Goal: Task Accomplishment & Management: Manage account settings

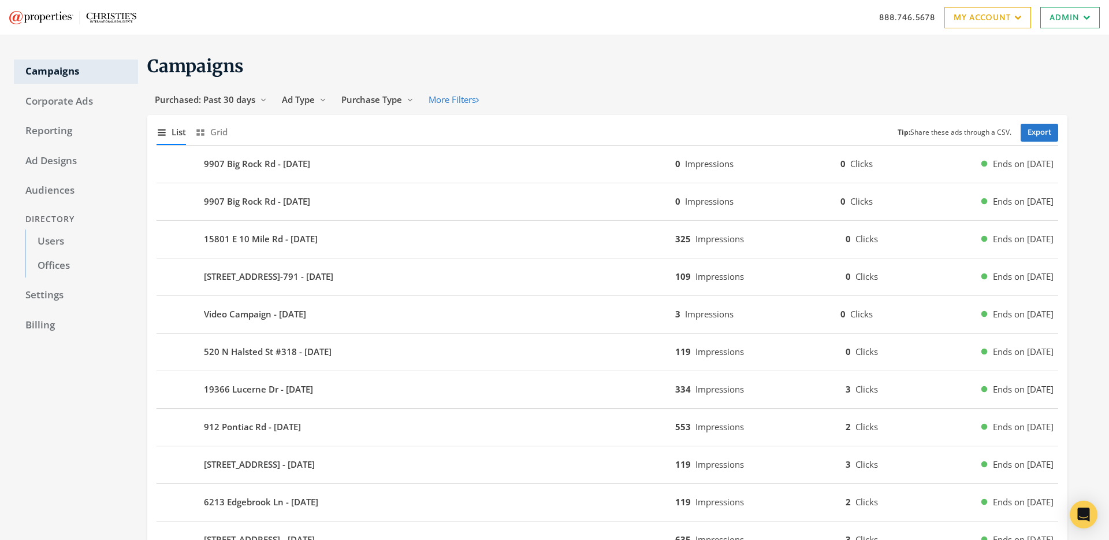
click at [75, 262] on link "Offices" at bounding box center [81, 266] width 113 height 24
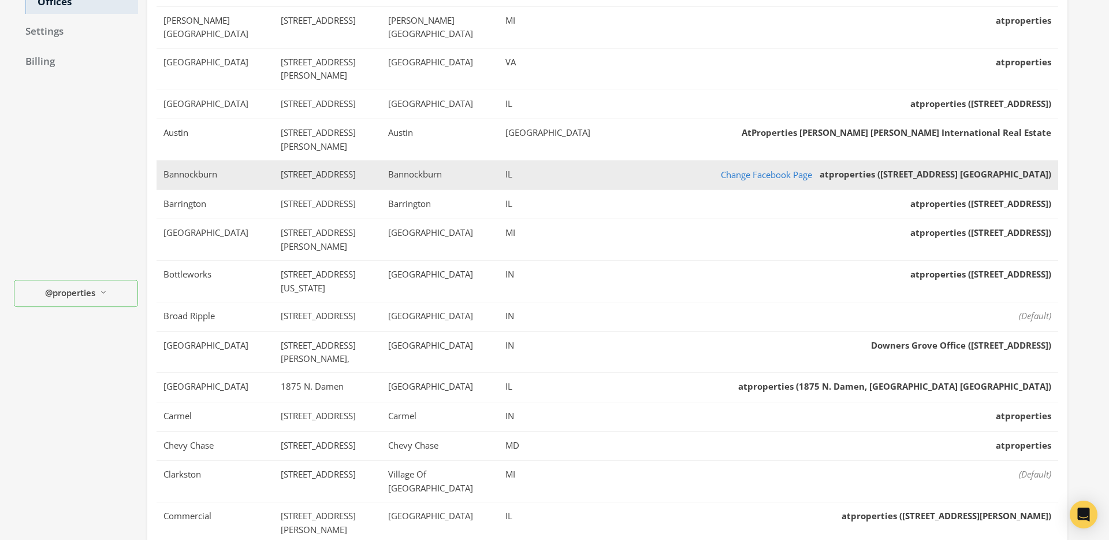
scroll to position [333, 0]
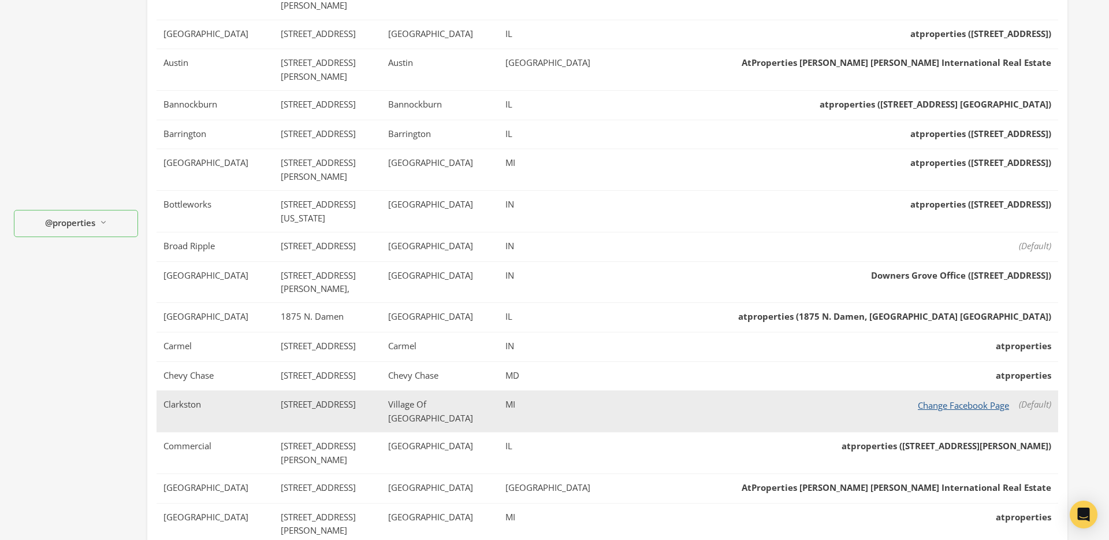
click at [959, 398] on button "Change Facebook Page" at bounding box center [964, 405] width 106 height 14
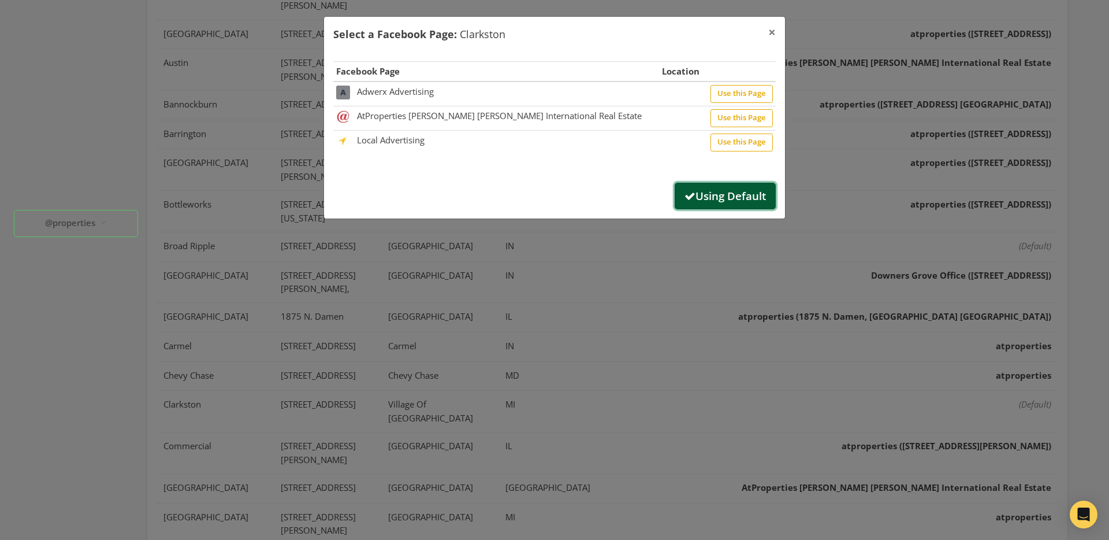
click at [715, 192] on button "Using Default" at bounding box center [725, 196] width 101 height 27
click at [772, 32] on span "×" at bounding box center [773, 32] width 8 height 18
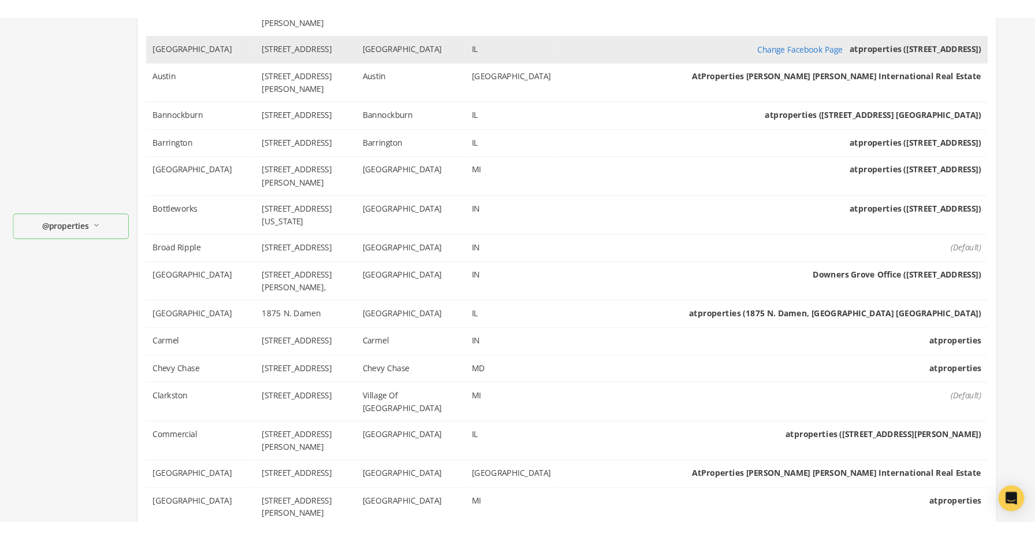
scroll to position [0, 0]
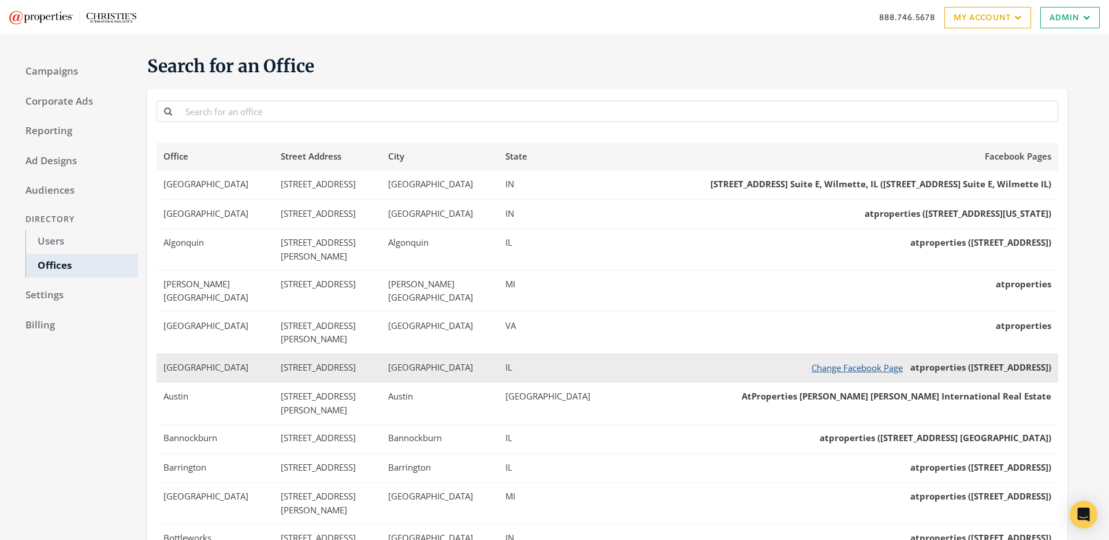
click at [804, 361] on button "Change Facebook Page" at bounding box center [857, 368] width 106 height 14
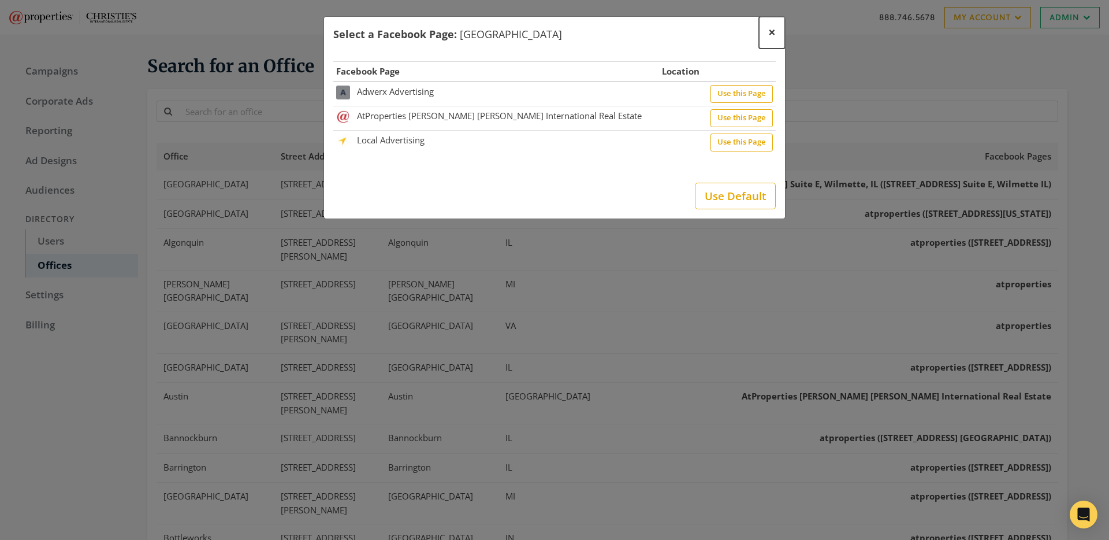
click at [773, 31] on span "×" at bounding box center [773, 32] width 8 height 18
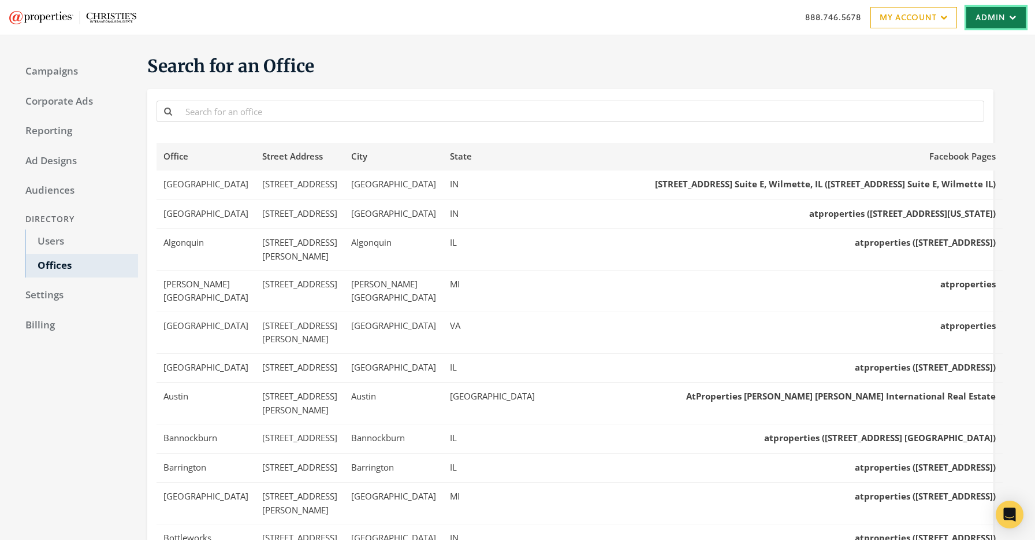
click at [1010, 18] on icon at bounding box center [1011, 17] width 11 height 7
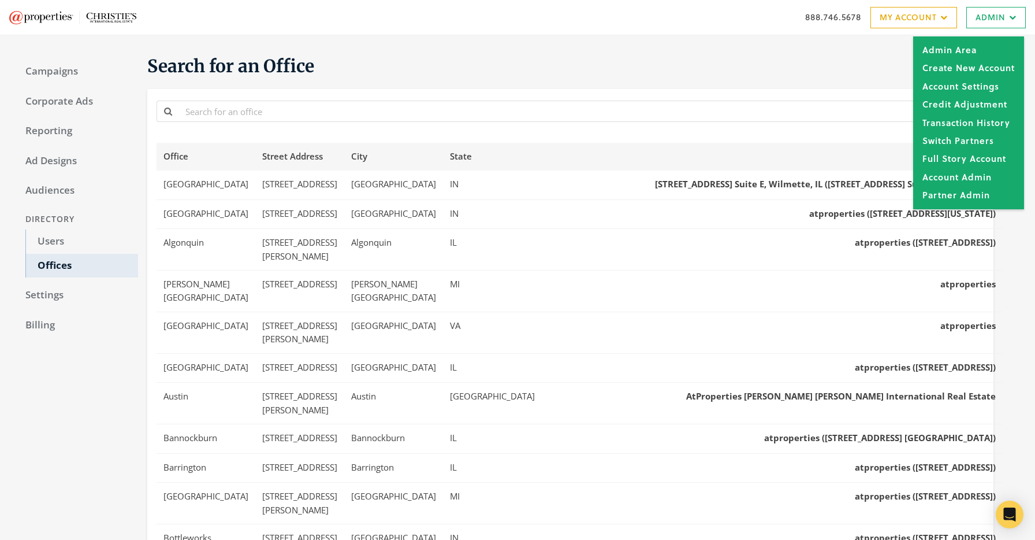
click at [826, 78] on section "Search for an Office Office Street Address City State Facebook Pages 16th Stree…" at bounding box center [566, 486] width 856 height 862
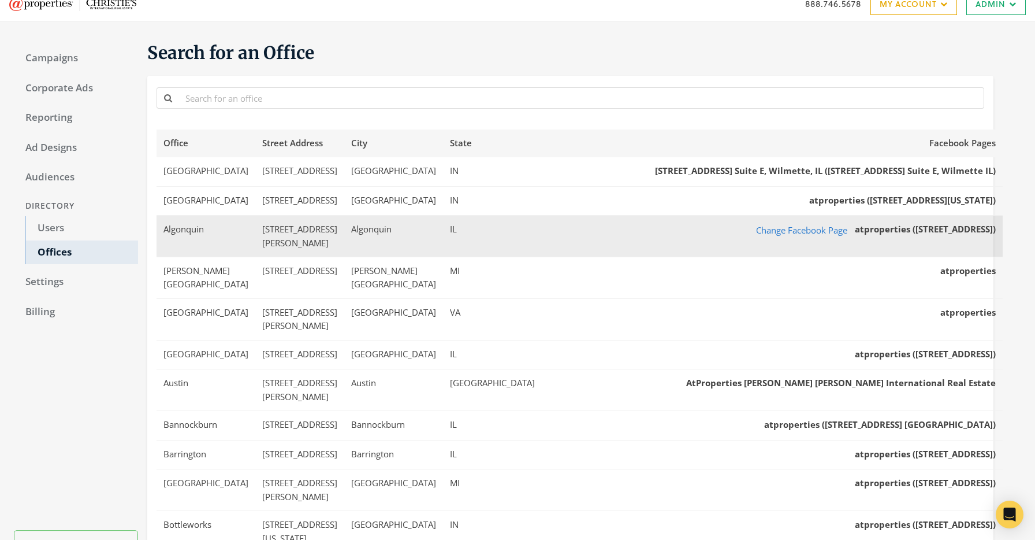
scroll to position [16, 0]
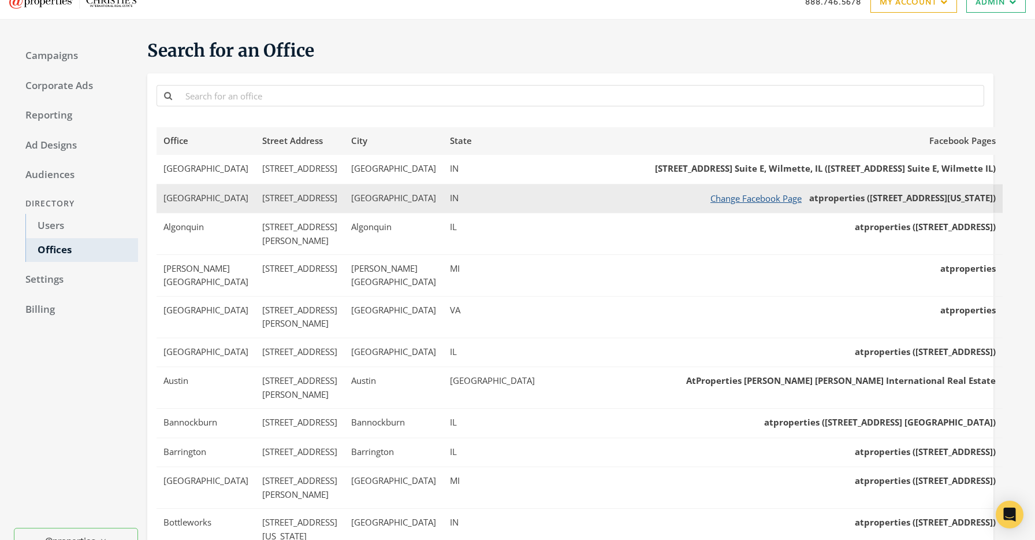
click at [703, 197] on button "Change Facebook Page" at bounding box center [756, 198] width 106 height 14
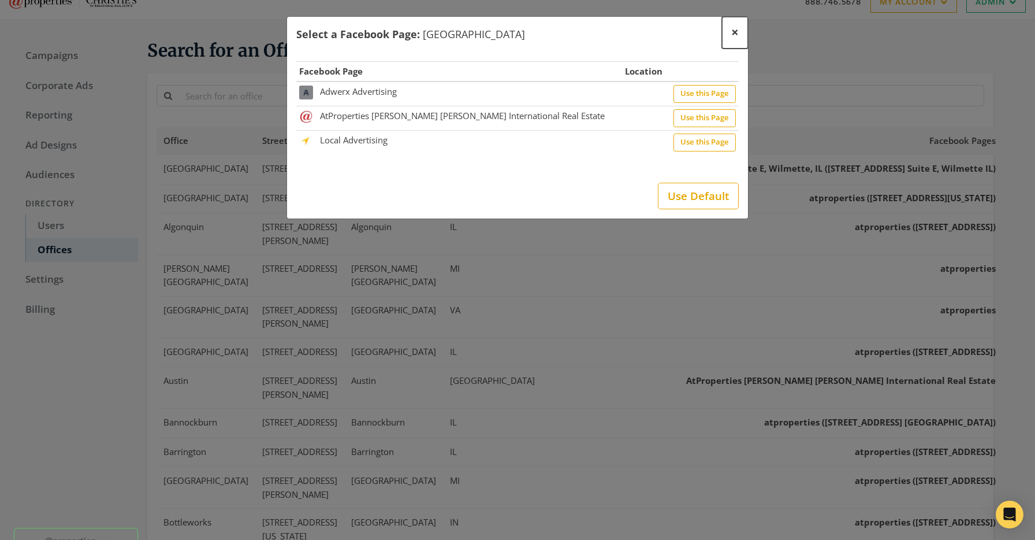
click at [734, 34] on span "×" at bounding box center [736, 32] width 8 height 18
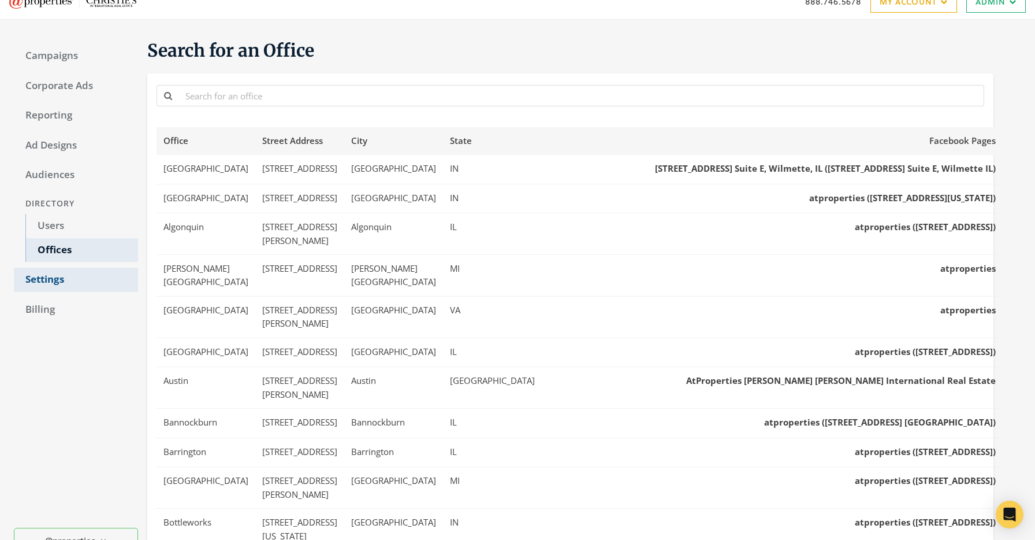
click at [64, 280] on link "Settings" at bounding box center [76, 280] width 124 height 24
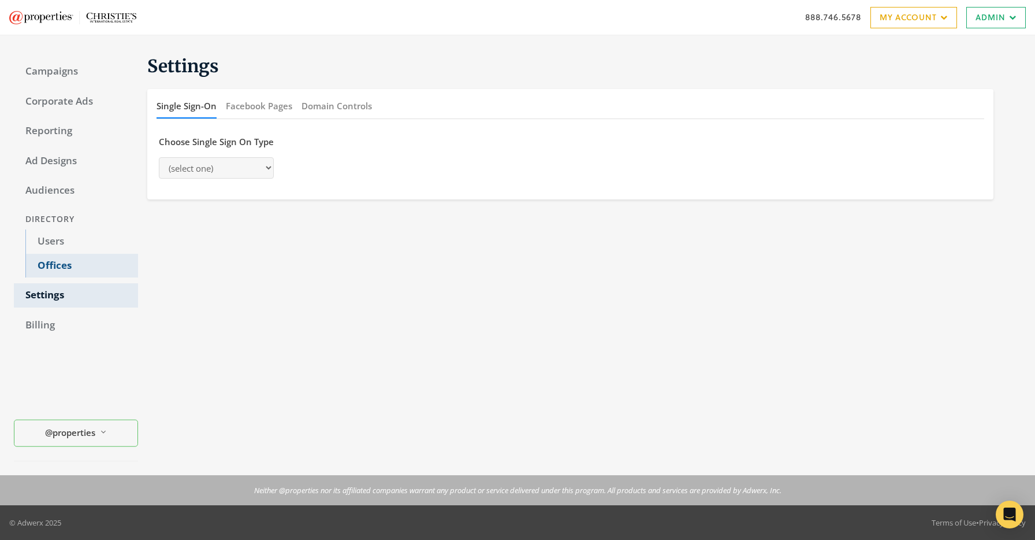
select select "adwerx"
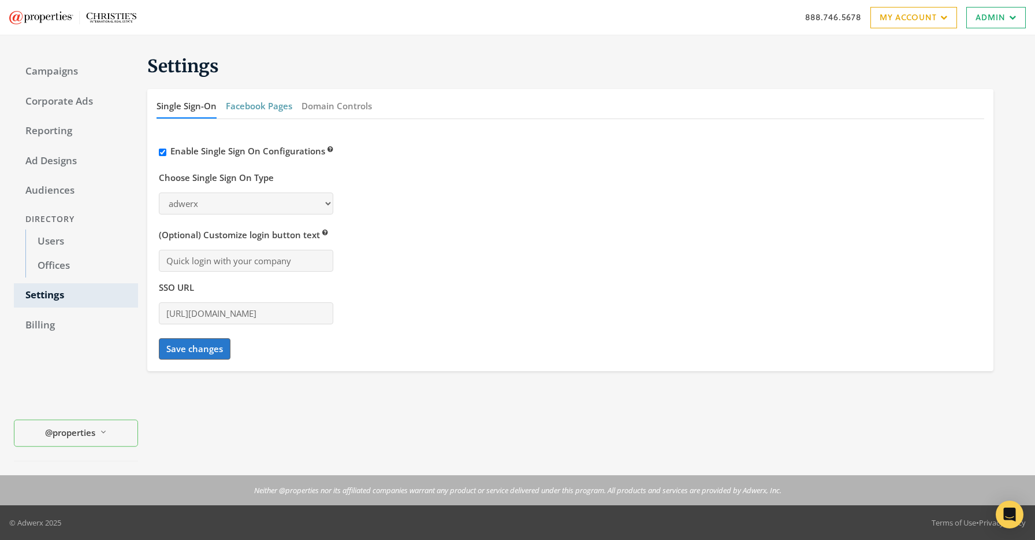
click at [251, 110] on button "Facebook Pages" at bounding box center [259, 106] width 66 height 25
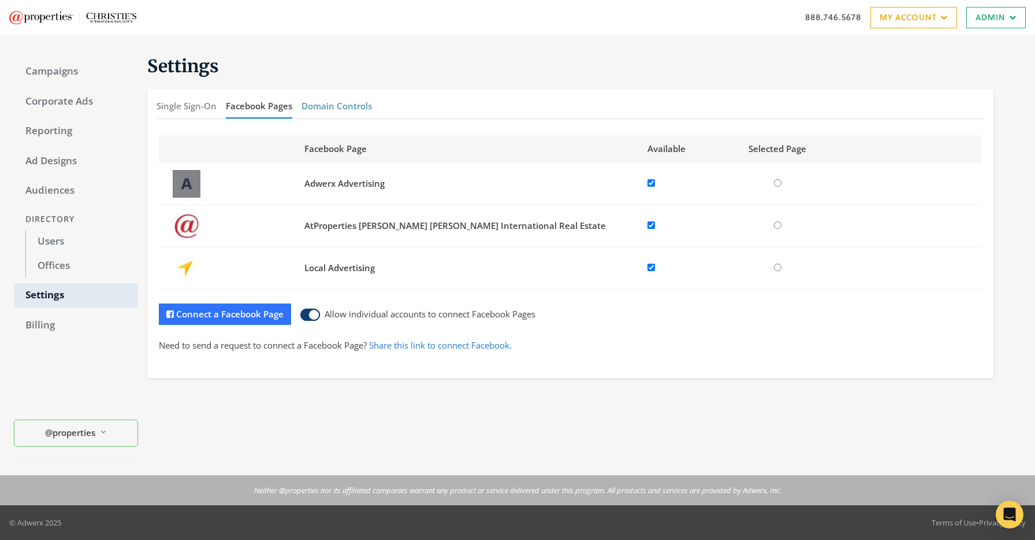
click at [336, 108] on button "Domain Controls" at bounding box center [337, 106] width 70 height 25
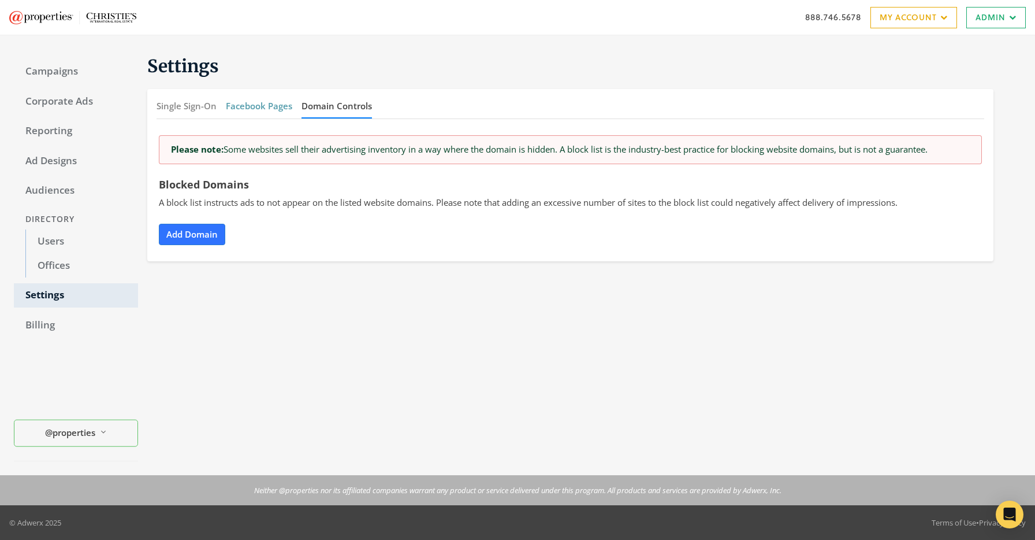
click at [255, 109] on button "Facebook Pages" at bounding box center [259, 106] width 66 height 25
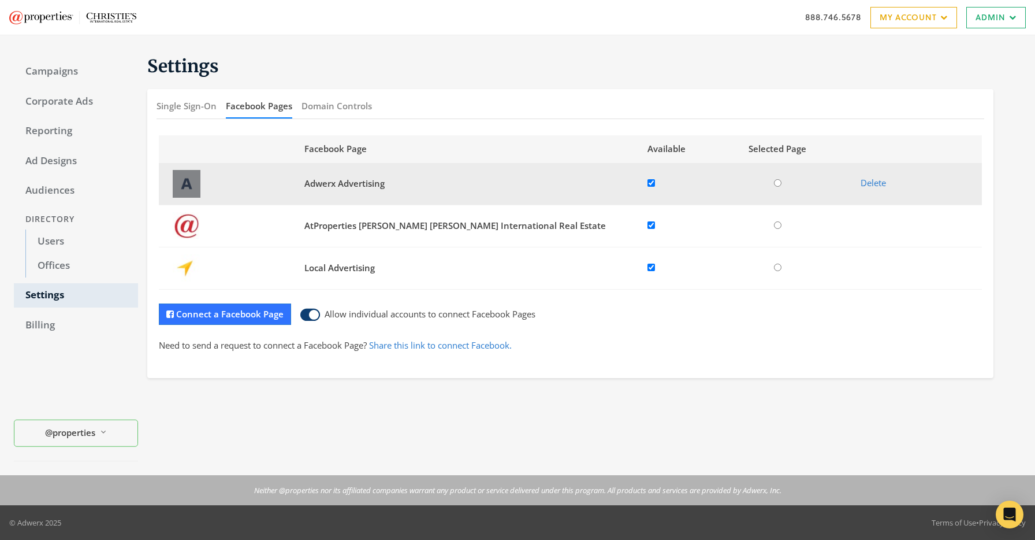
click at [775, 183] on input "radio" at bounding box center [778, 183] width 8 height 8
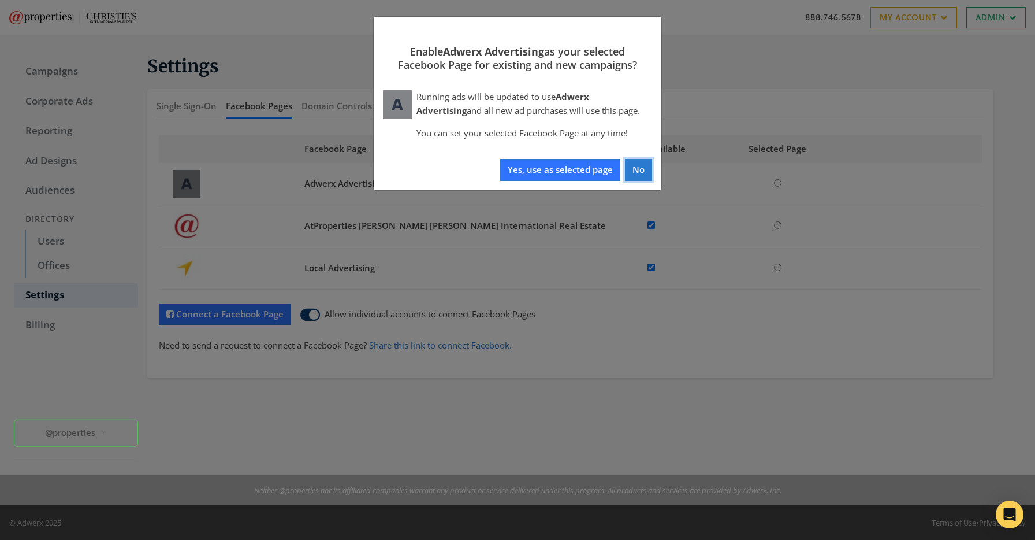
click at [649, 172] on button "No" at bounding box center [638, 169] width 27 height 21
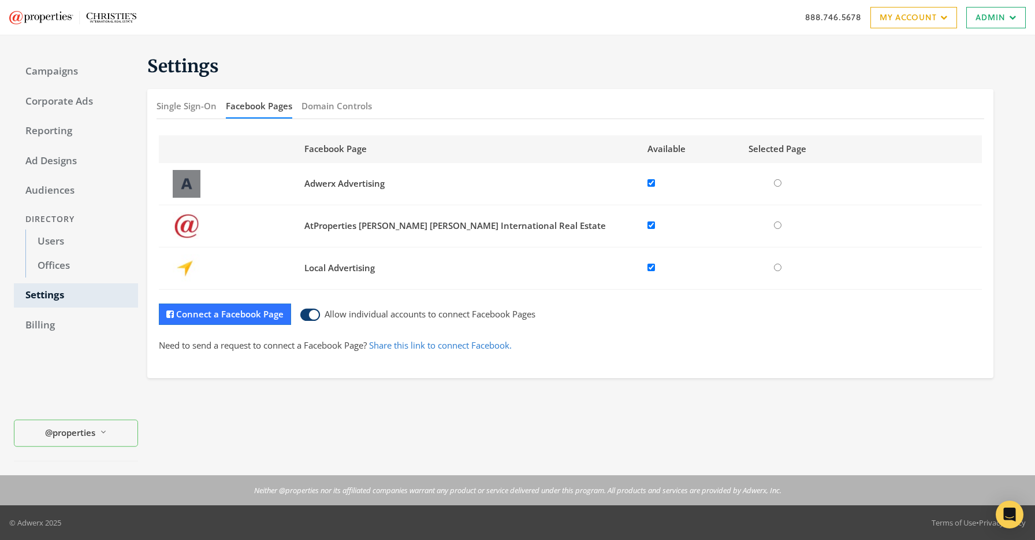
click at [741, 128] on div "Facebook Page Available Selected Page Adwerx Advertising Delete AtProperties Lo…" at bounding box center [570, 251] width 847 height 254
click at [60, 259] on link "Offices" at bounding box center [81, 266] width 113 height 24
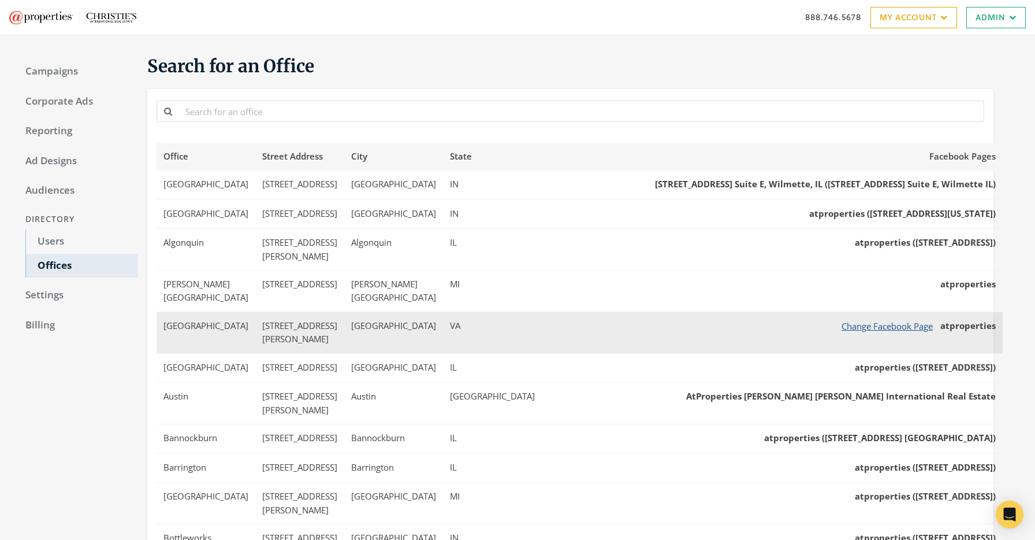
click at [851, 319] on button "Change Facebook Page" at bounding box center [887, 326] width 106 height 14
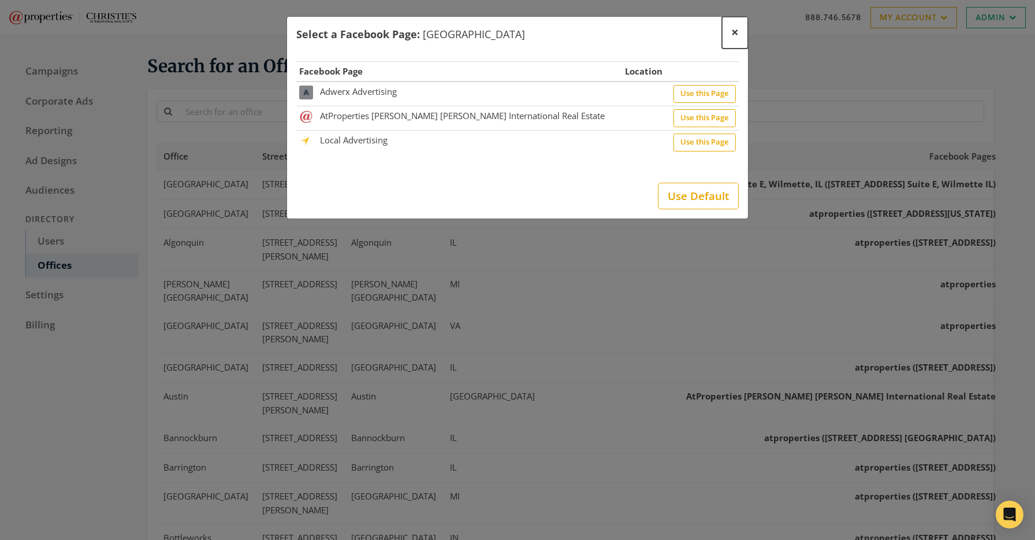
click at [735, 31] on span "×" at bounding box center [736, 32] width 8 height 18
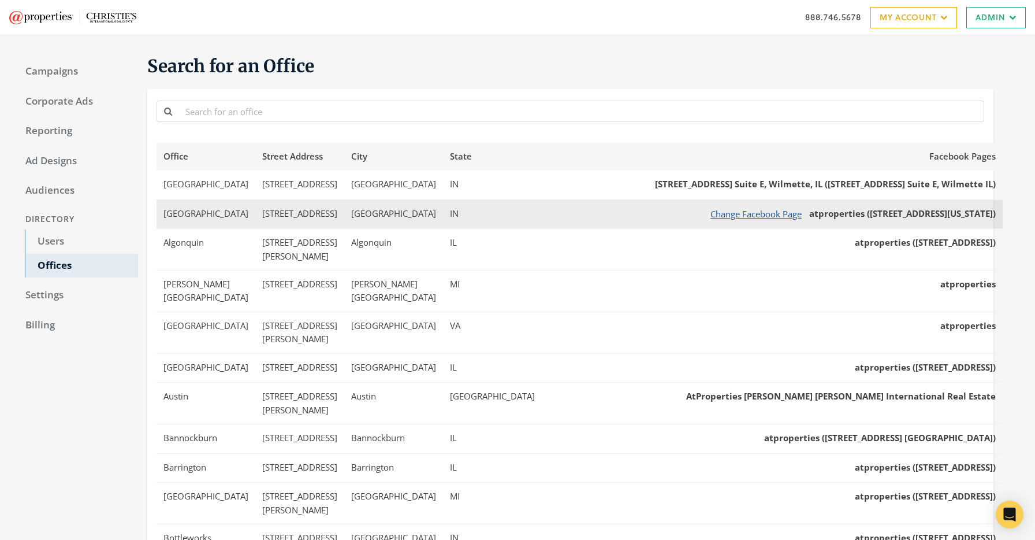
click at [741, 214] on button "Change Facebook Page" at bounding box center [756, 214] width 106 height 14
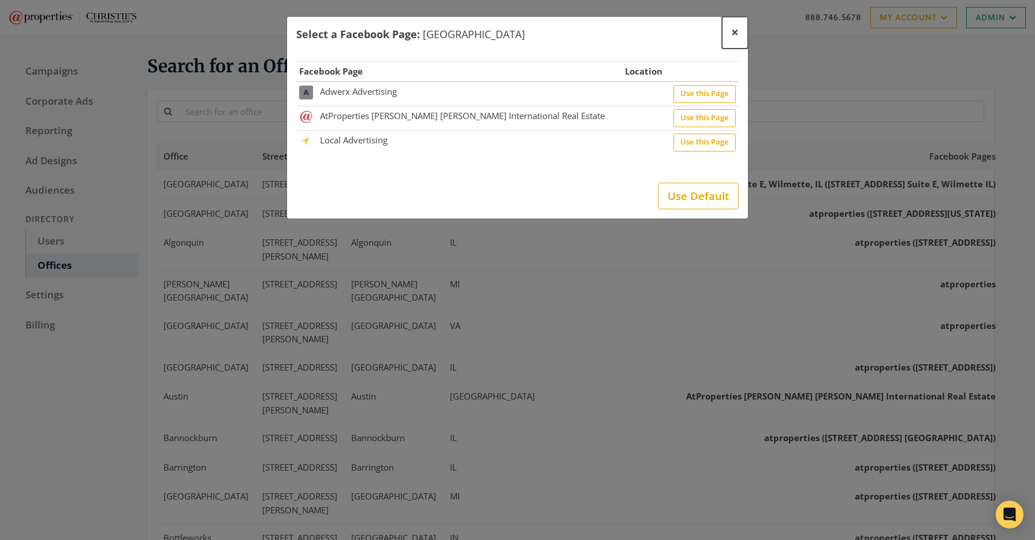
click at [737, 32] on span "×" at bounding box center [736, 32] width 8 height 18
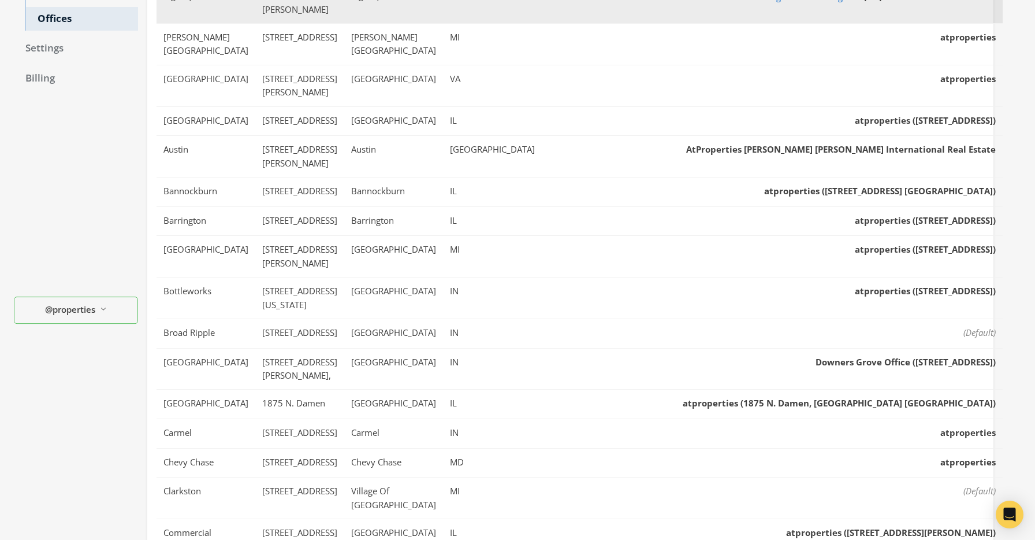
scroll to position [333, 0]
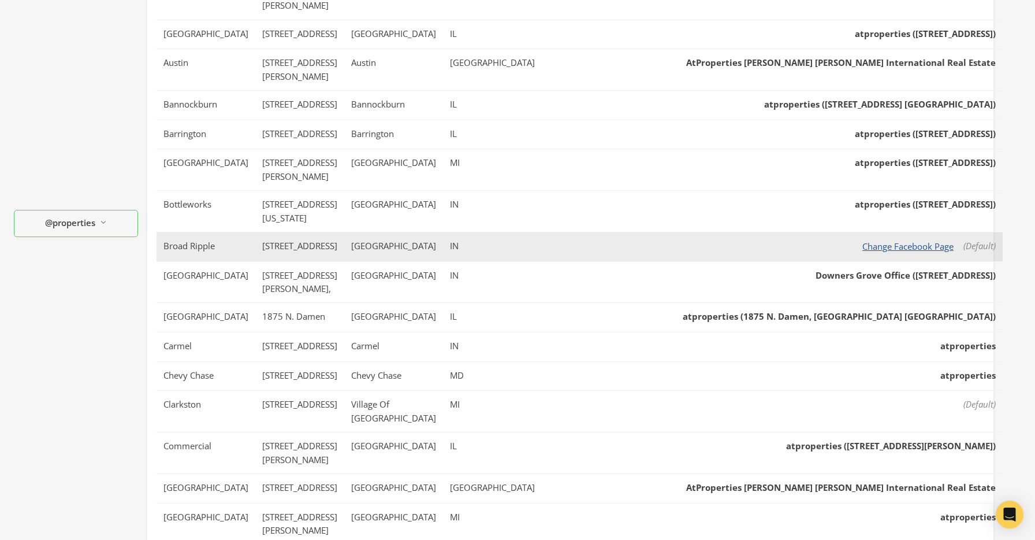
click at [908, 239] on button "Change Facebook Page" at bounding box center [908, 246] width 106 height 14
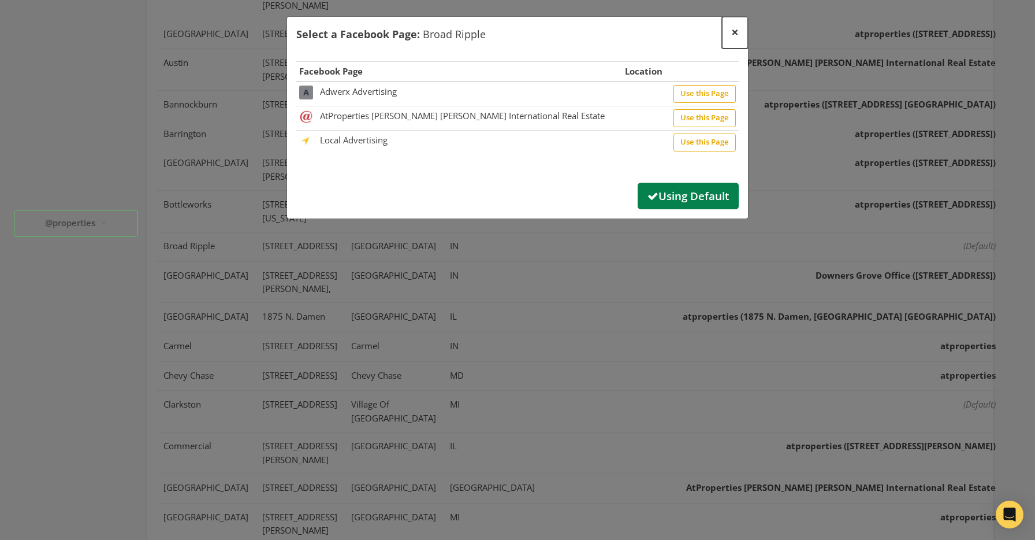
click at [735, 35] on span "×" at bounding box center [736, 32] width 8 height 18
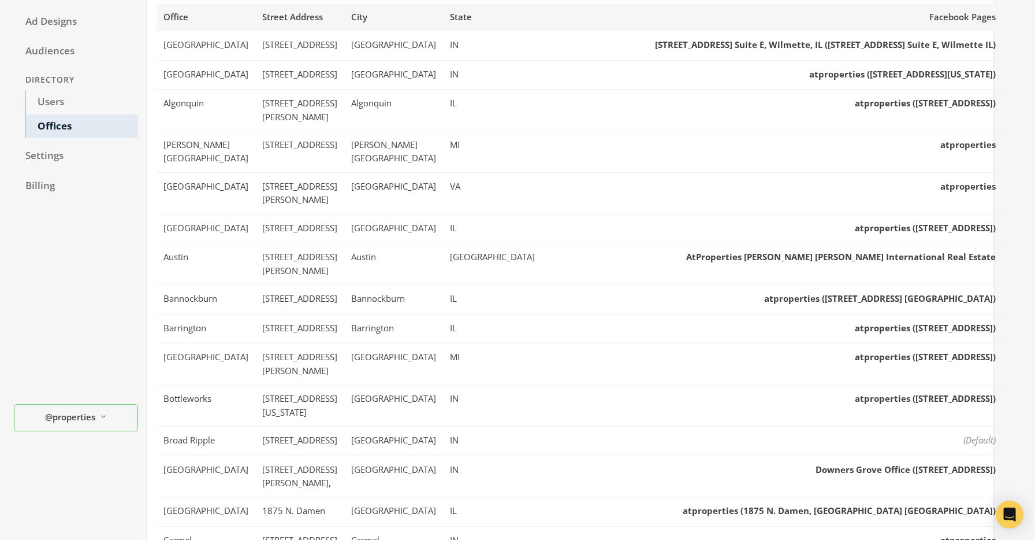
scroll to position [0, 0]
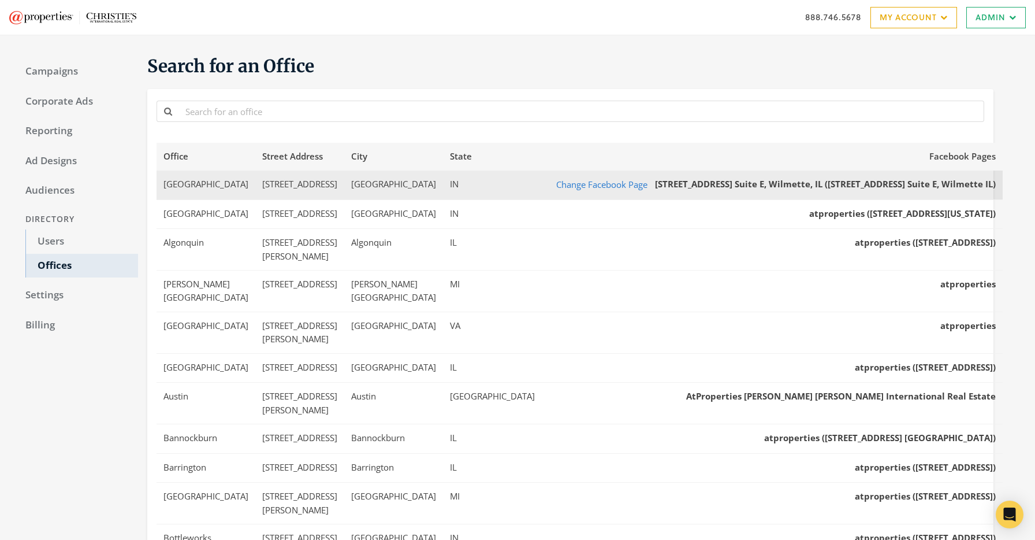
click at [302, 189] on td "230 E 16th St" at bounding box center [299, 184] width 89 height 29
click at [188, 186] on td "16th Street" at bounding box center [206, 184] width 99 height 29
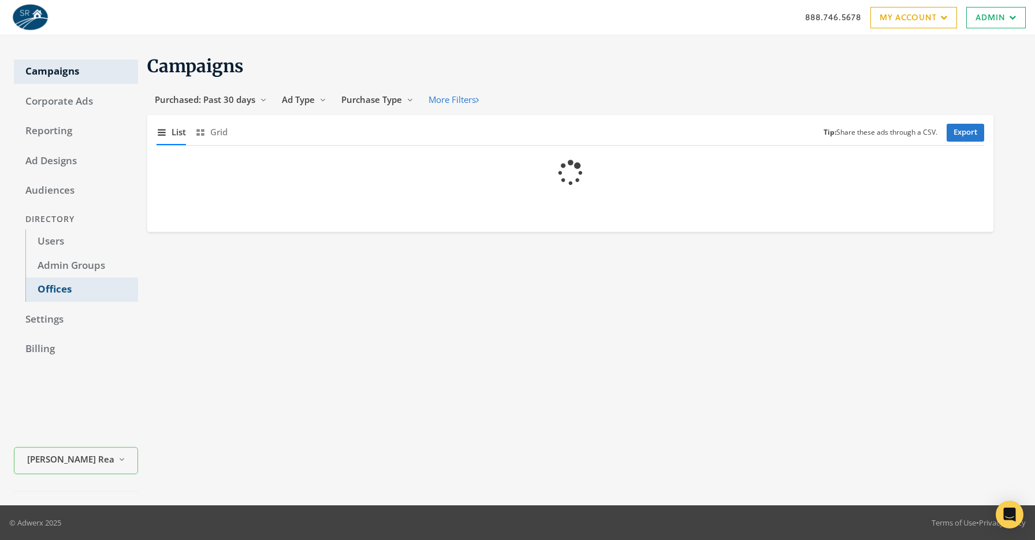
click at [46, 284] on link "Offices" at bounding box center [81, 289] width 113 height 24
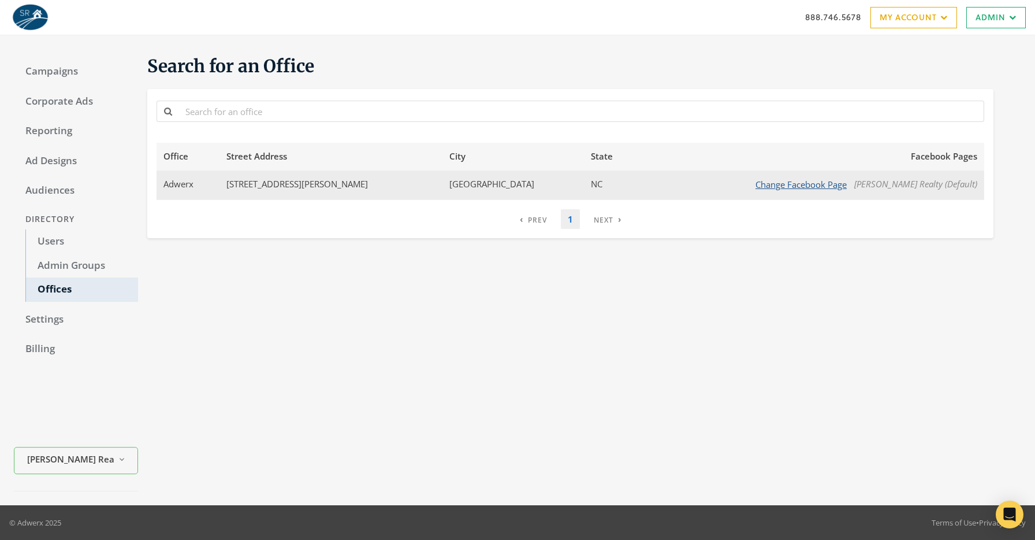
click at [837, 181] on button "Change Facebook Page" at bounding box center [801, 184] width 106 height 14
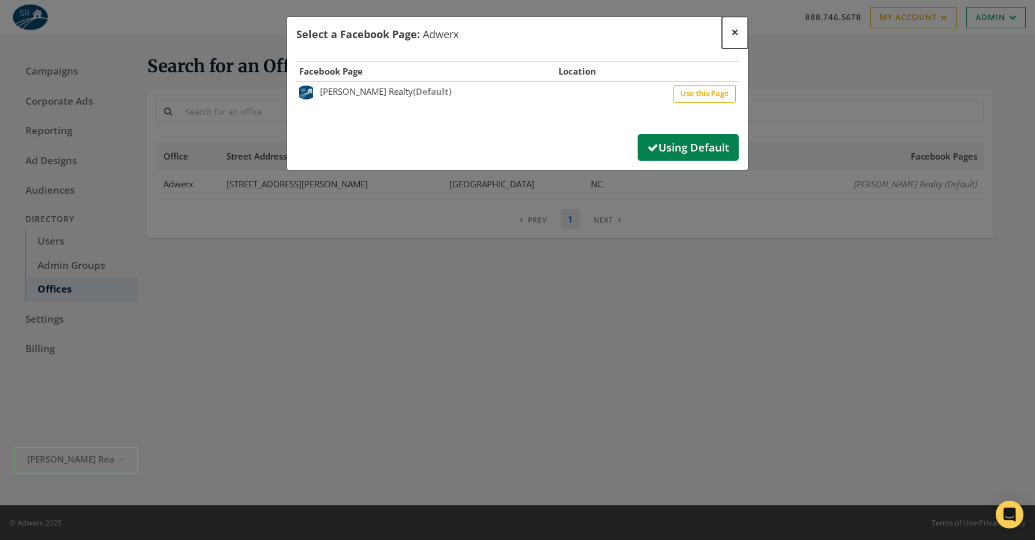
click at [740, 33] on button "×" at bounding box center [735, 33] width 26 height 32
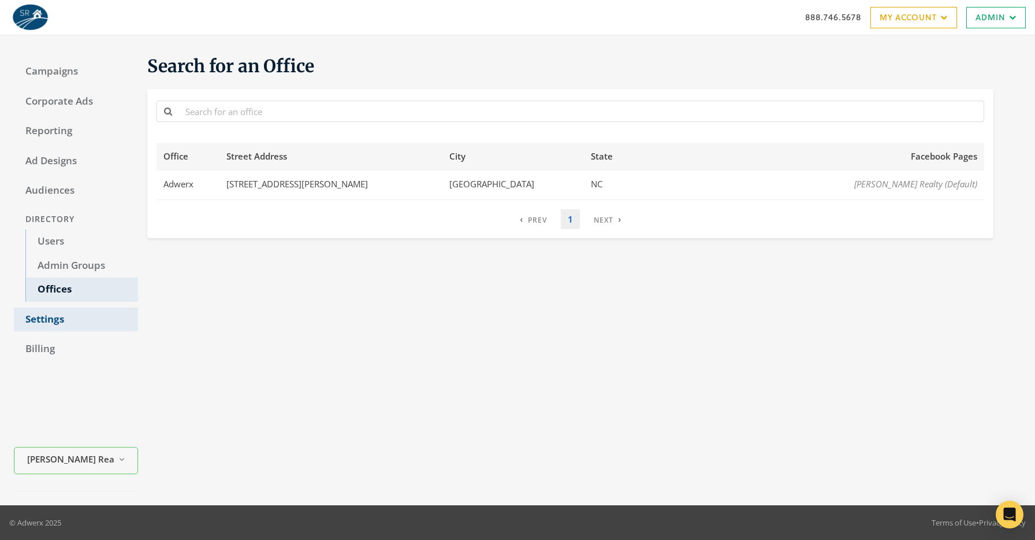
click at [49, 324] on link "Settings" at bounding box center [76, 319] width 124 height 24
select select "moxiworks"
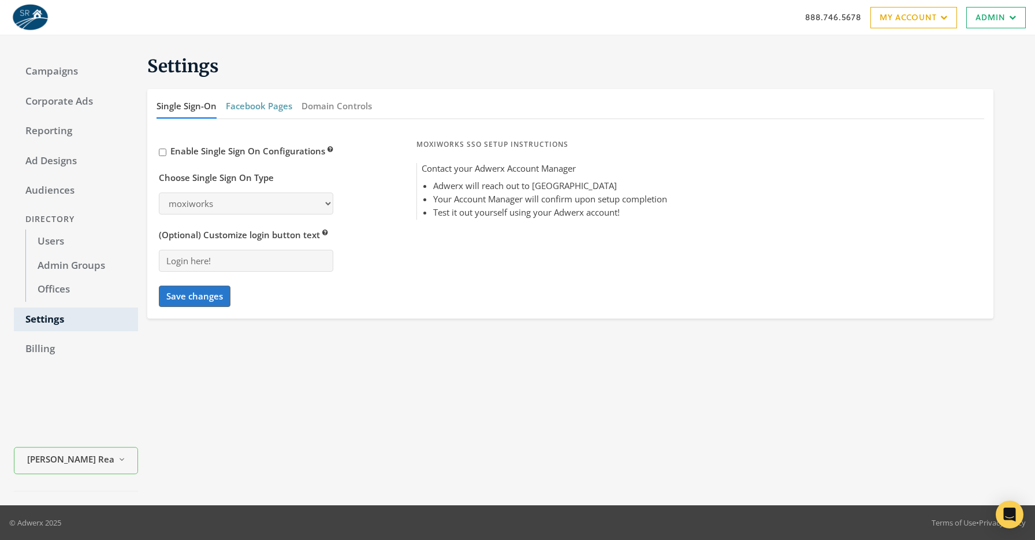
click at [245, 104] on button "Facebook Pages" at bounding box center [259, 106] width 66 height 25
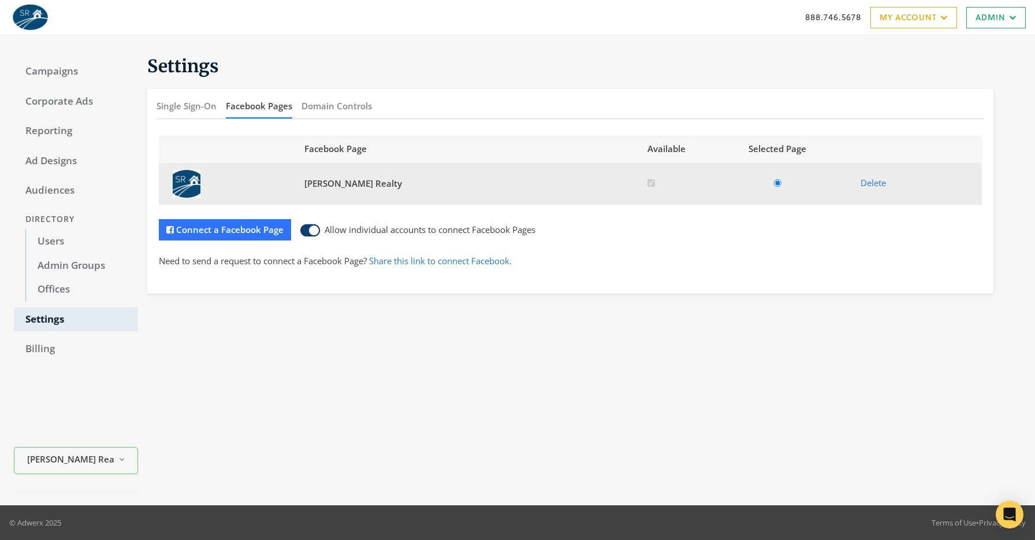
click at [778, 184] on input "radio" at bounding box center [778, 183] width 8 height 8
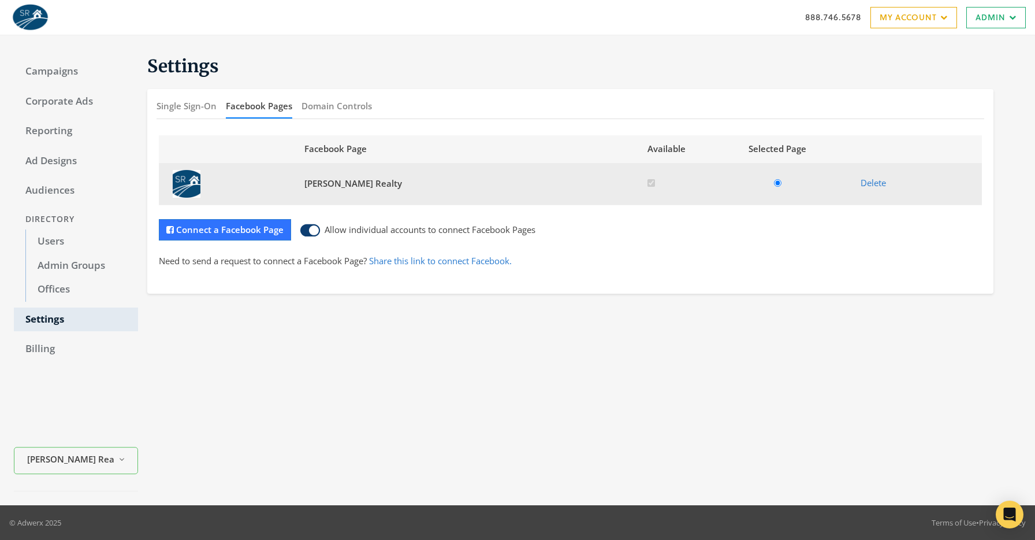
click at [778, 184] on input "radio" at bounding box center [778, 183] width 8 height 8
click at [698, 183] on td at bounding box center [675, 184] width 69 height 42
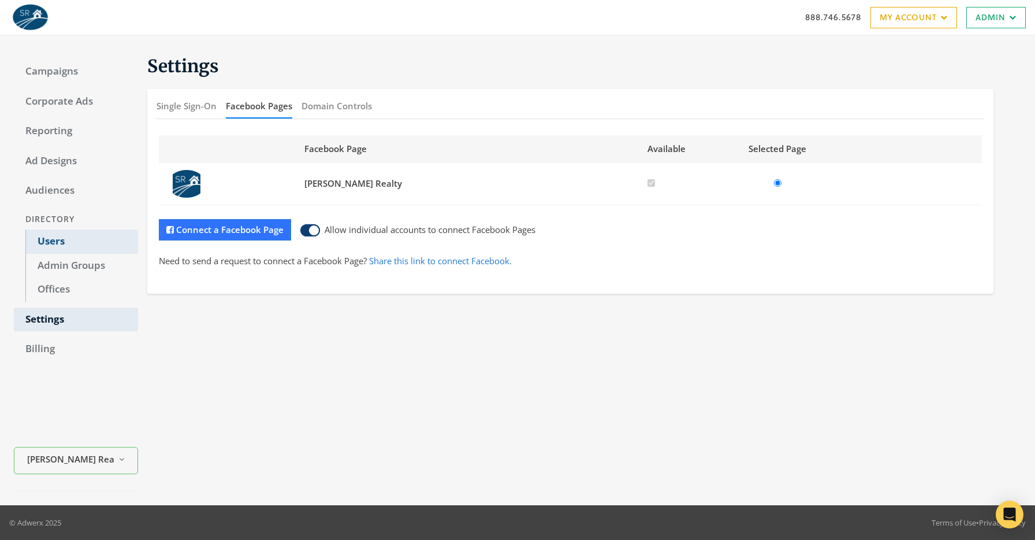
click at [56, 243] on link "Users" at bounding box center [81, 241] width 113 height 24
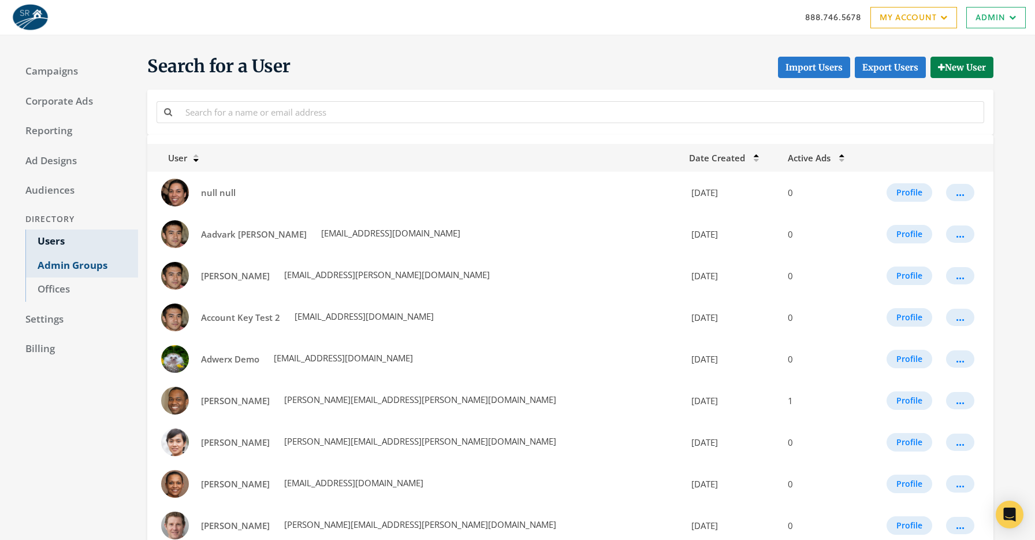
click at [54, 267] on link "Admin Groups" at bounding box center [81, 266] width 113 height 24
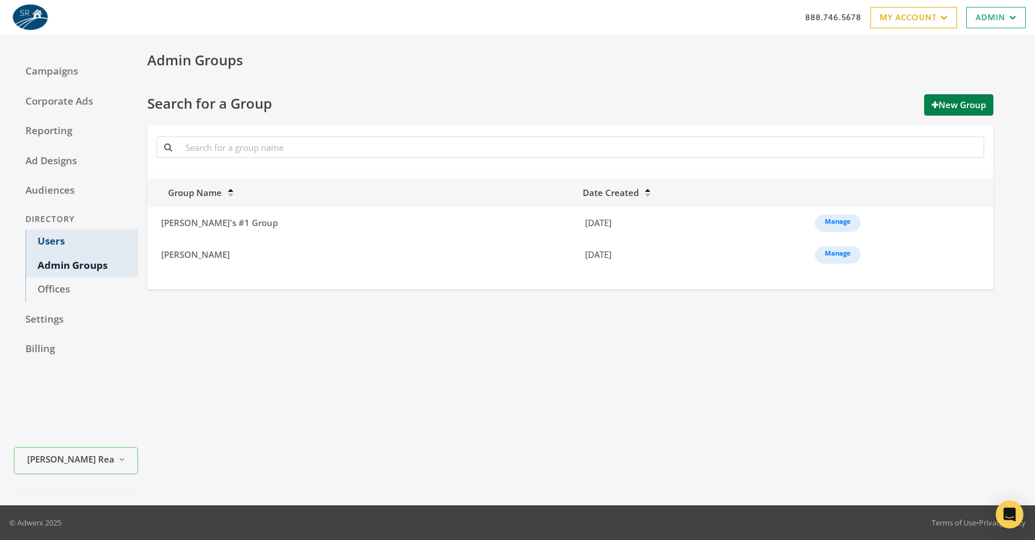
click at [65, 243] on link "Users" at bounding box center [81, 241] width 113 height 24
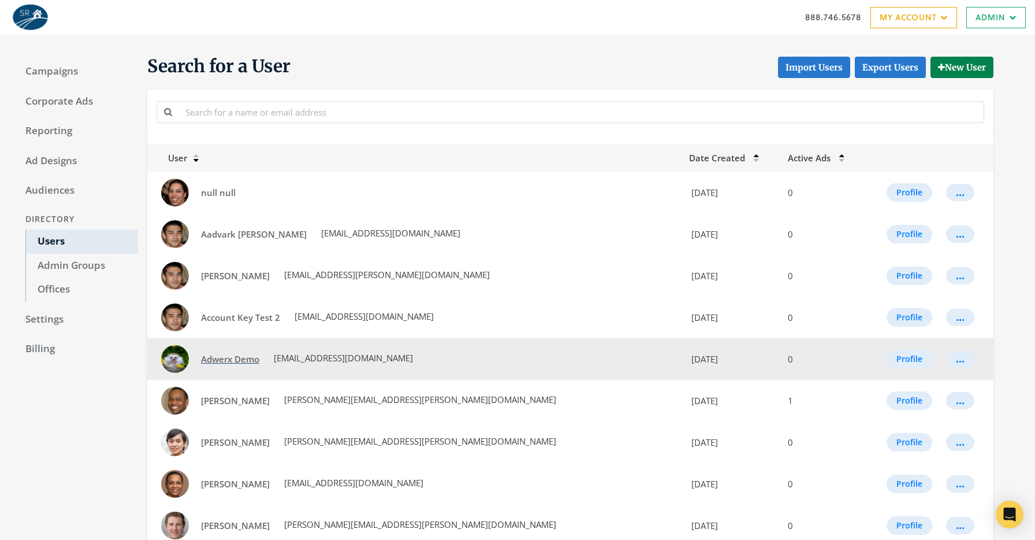
click at [243, 361] on span "Adwerx Demo" at bounding box center [230, 359] width 58 height 12
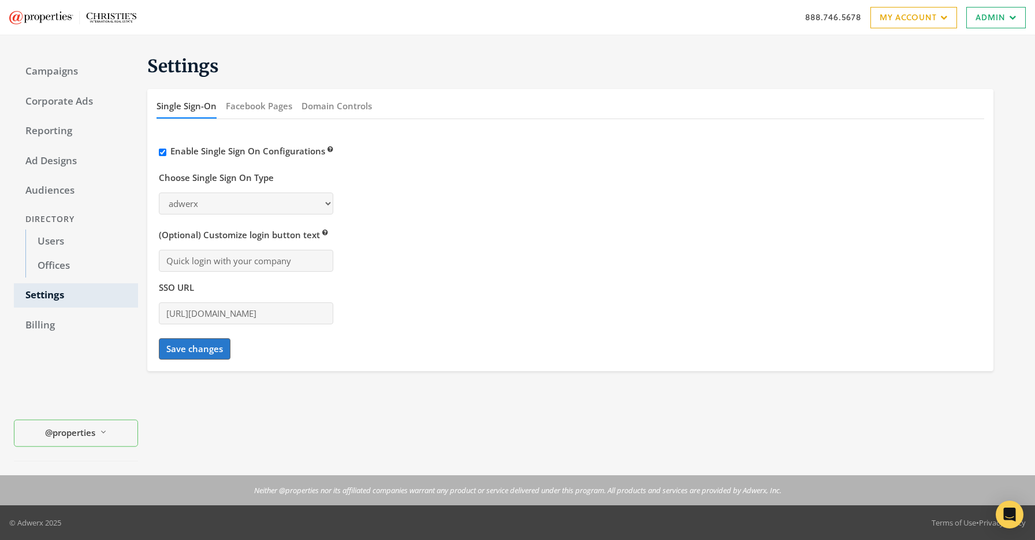
select select "adwerx"
